Goal: Task Accomplishment & Management: Manage account settings

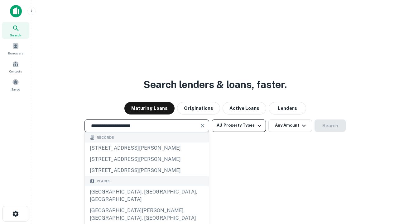
click at [146, 205] on div "Santa Monica, CA, USA" at bounding box center [147, 196] width 124 height 19
click at [239, 126] on button "All Property Types" at bounding box center [239, 126] width 54 height 12
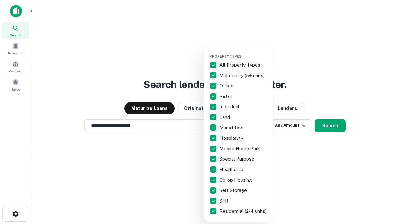
type input "**********"
click at [244, 52] on button "button" at bounding box center [243, 52] width 69 height 0
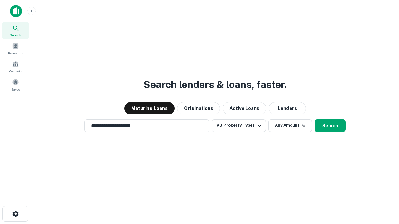
scroll to position [10, 0]
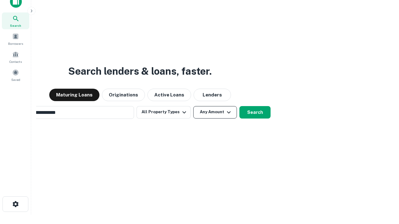
click at [193, 106] on button "Any Amount" at bounding box center [215, 112] width 44 height 12
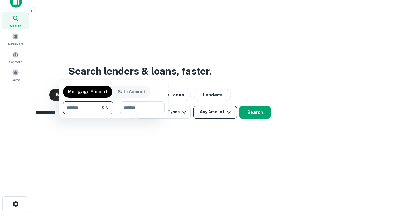
scroll to position [10, 0]
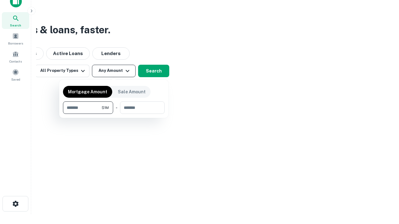
type input "*******"
click at [114, 114] on button "button" at bounding box center [114, 114] width 102 height 0
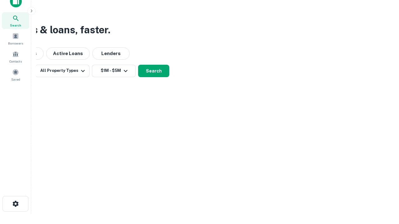
scroll to position [10, 0]
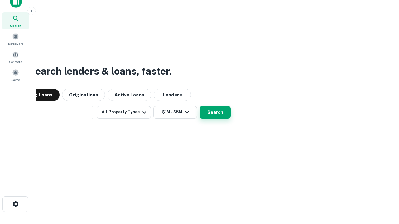
click at [199, 106] on button "Search" at bounding box center [214, 112] width 31 height 12
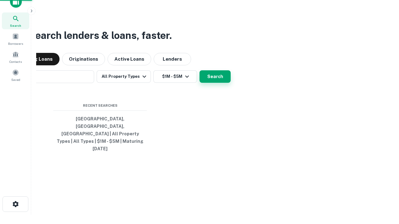
scroll to position [10, 0]
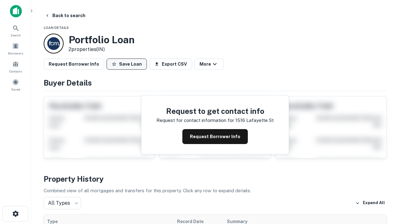
click at [126, 64] on button "Save Loan" at bounding box center [127, 64] width 40 height 11
click at [128, 64] on button "Loan Saved" at bounding box center [128, 64] width 43 height 11
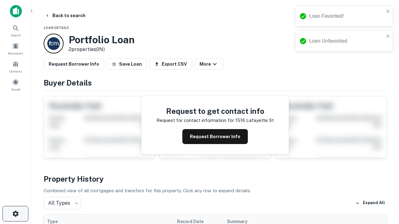
click at [15, 214] on icon "button" at bounding box center [15, 213] width 7 height 7
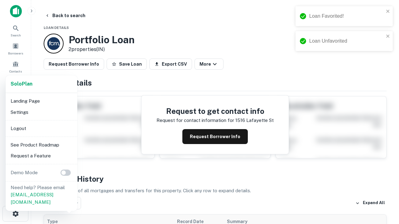
click at [41, 128] on li "Logout" at bounding box center [41, 128] width 67 height 11
